Goal: Find specific page/section: Find specific page/section

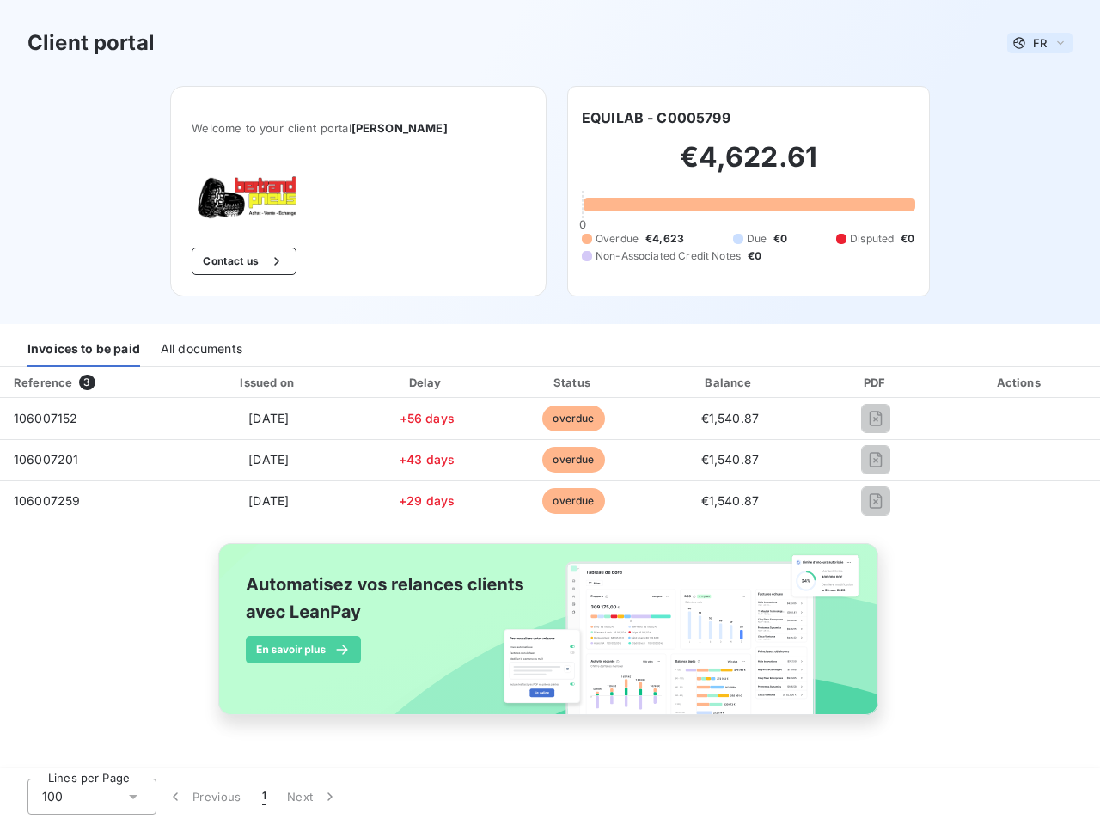
click at [1040, 43] on span "FR" at bounding box center [1040, 43] width 14 height 14
click at [247, 261] on button "Contact us" at bounding box center [244, 260] width 104 height 27
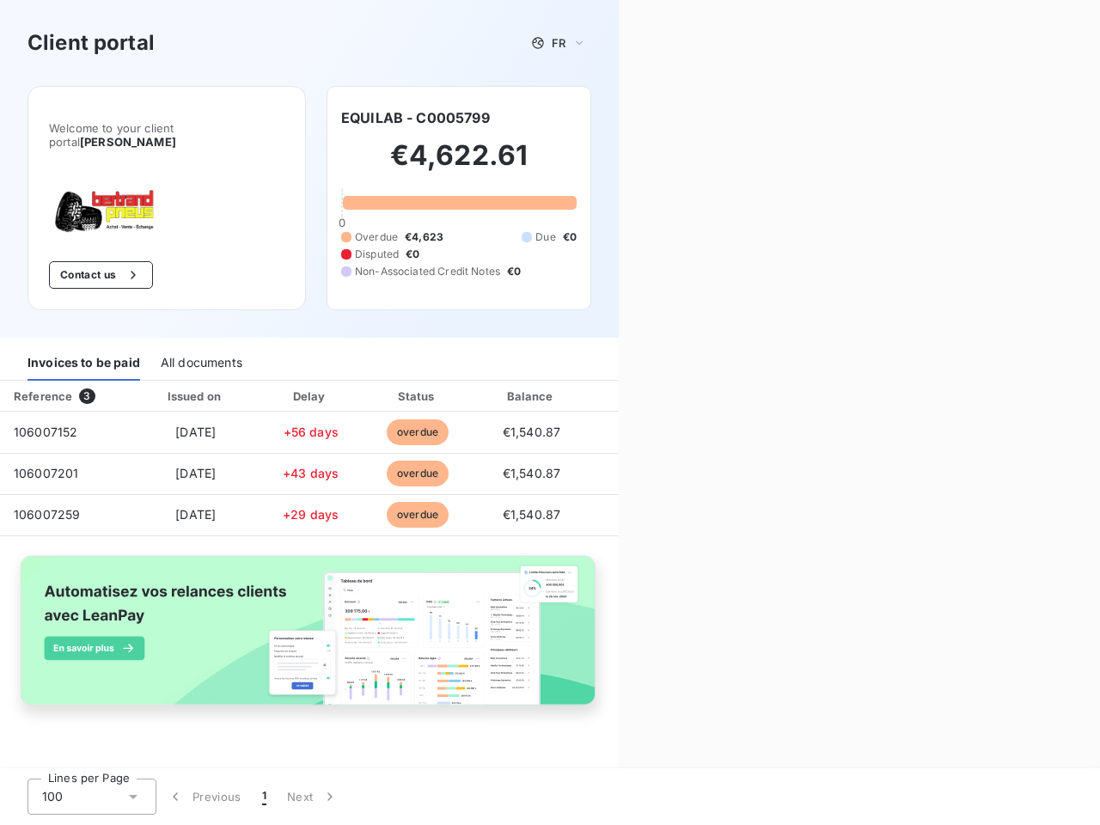
click at [656, 118] on div "Contact us Fill out the form below, and a member of our team will get back to y…" at bounding box center [859, 412] width 481 height 825
click at [83, 349] on div "Invoices to be paid" at bounding box center [83, 363] width 113 height 36
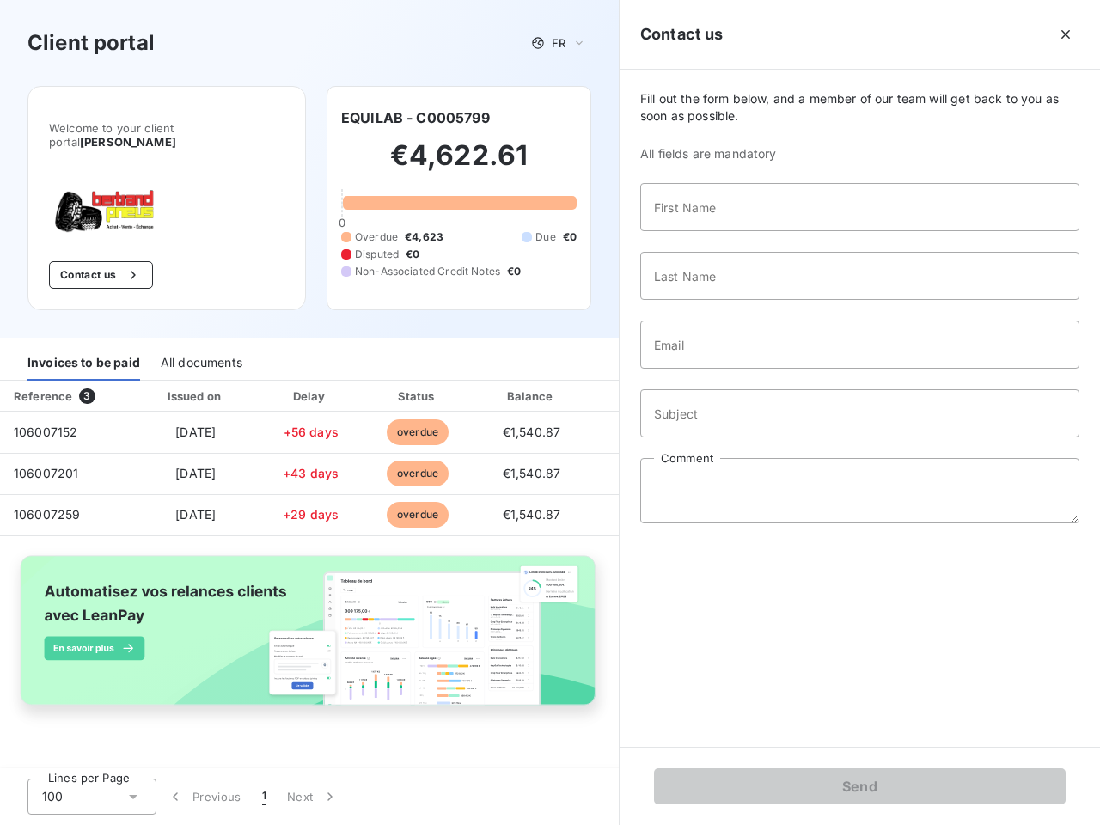
click at [200, 349] on div "All documents" at bounding box center [202, 363] width 82 height 36
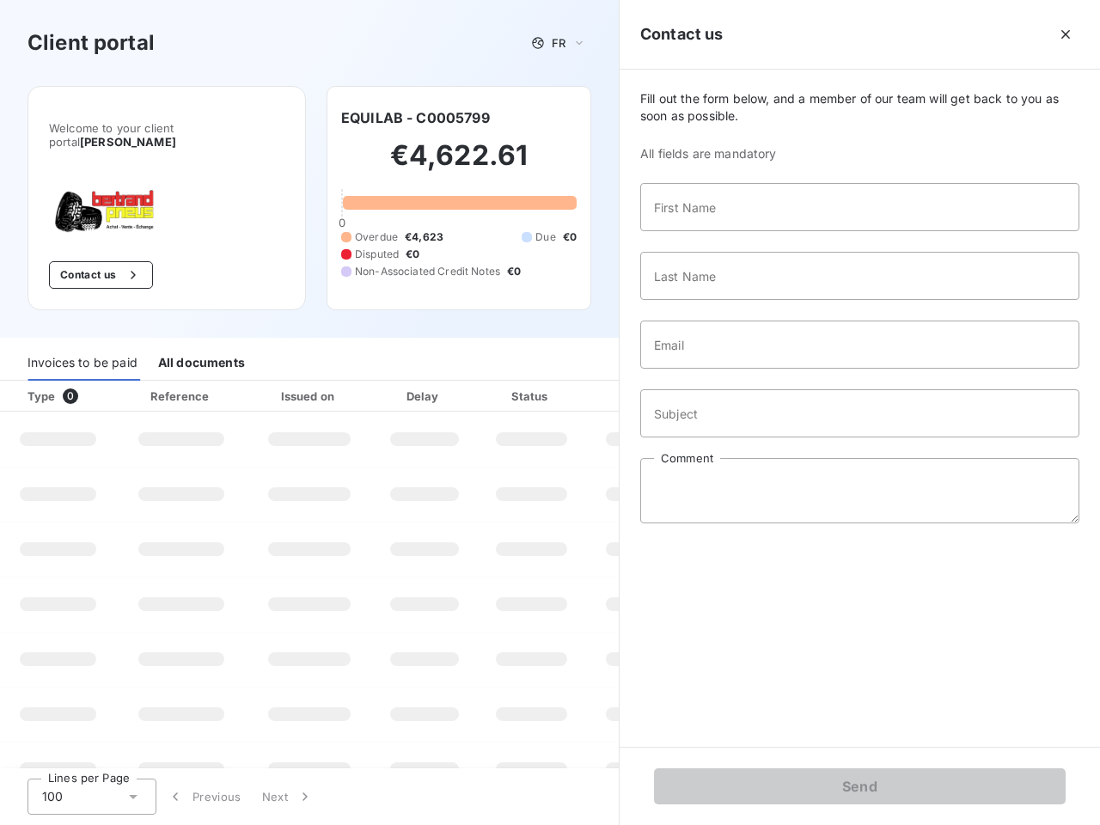
click at [90, 382] on th "Type 0" at bounding box center [58, 396] width 116 height 31
click at [267, 382] on th "Issued on" at bounding box center [309, 396] width 125 height 31
click at [426, 382] on th "Delay" at bounding box center [424, 396] width 105 height 31
click at [573, 382] on th "Status" at bounding box center [531, 396] width 109 height 31
click at [730, 382] on div "Fill out the form below, and a member of our team will get back to you as soon …" at bounding box center [860, 408] width 480 height 677
